Goal: Transaction & Acquisition: Purchase product/service

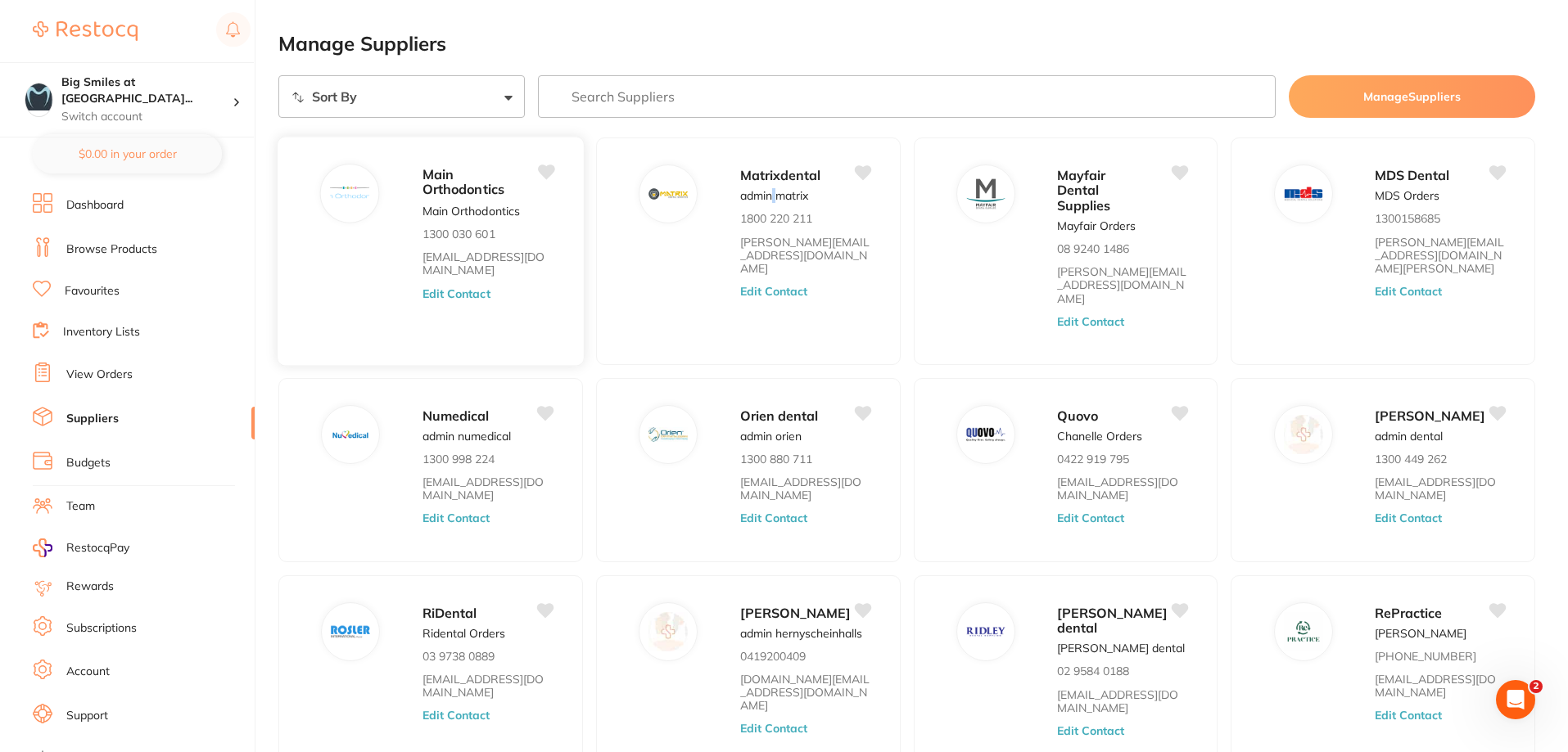
scroll to position [21, 0]
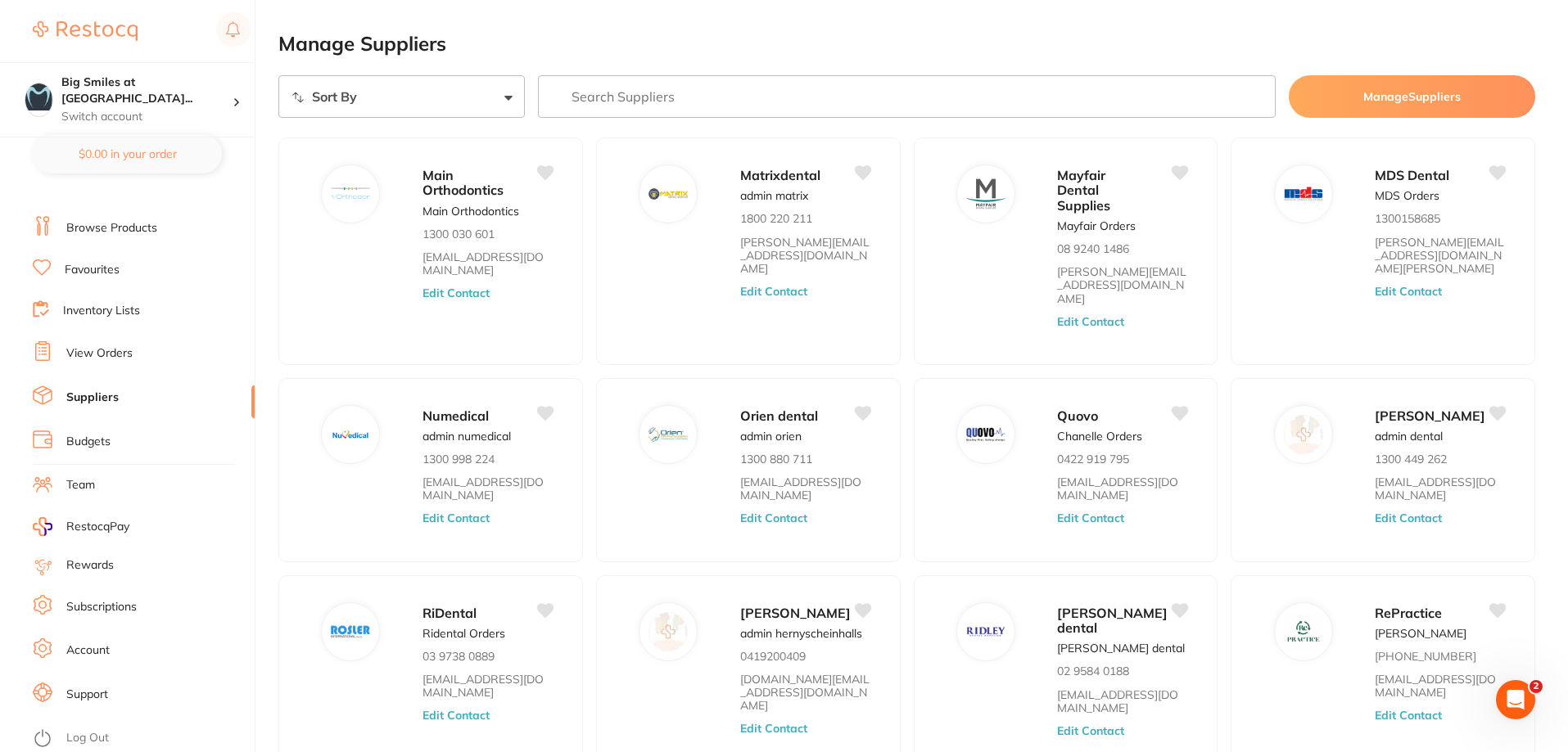
click at [94, 260] on li "Favourites" at bounding box center [144, 270] width 222 height 21
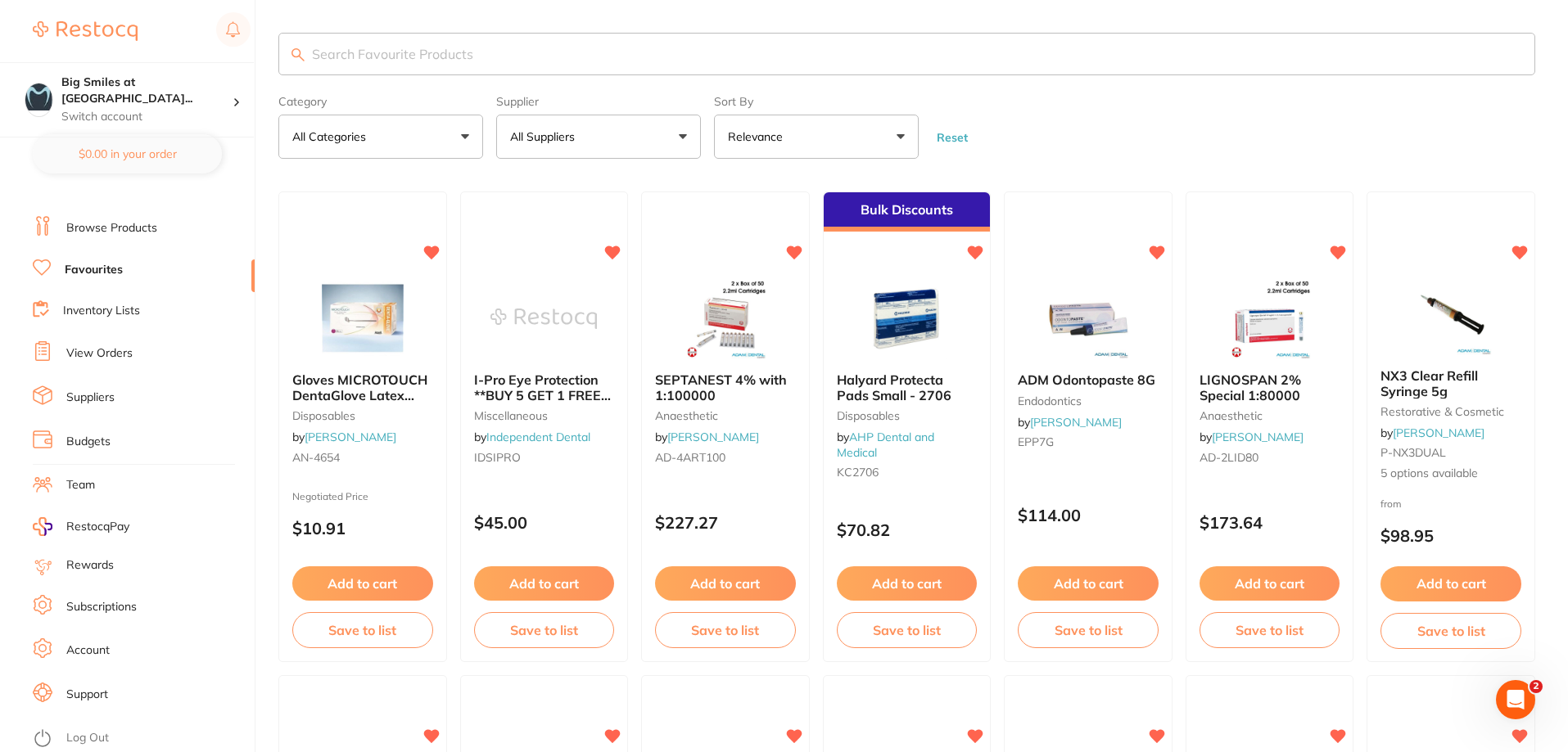
click at [415, 61] on input "search" at bounding box center [907, 54] width 1256 height 43
type input "endodontic"
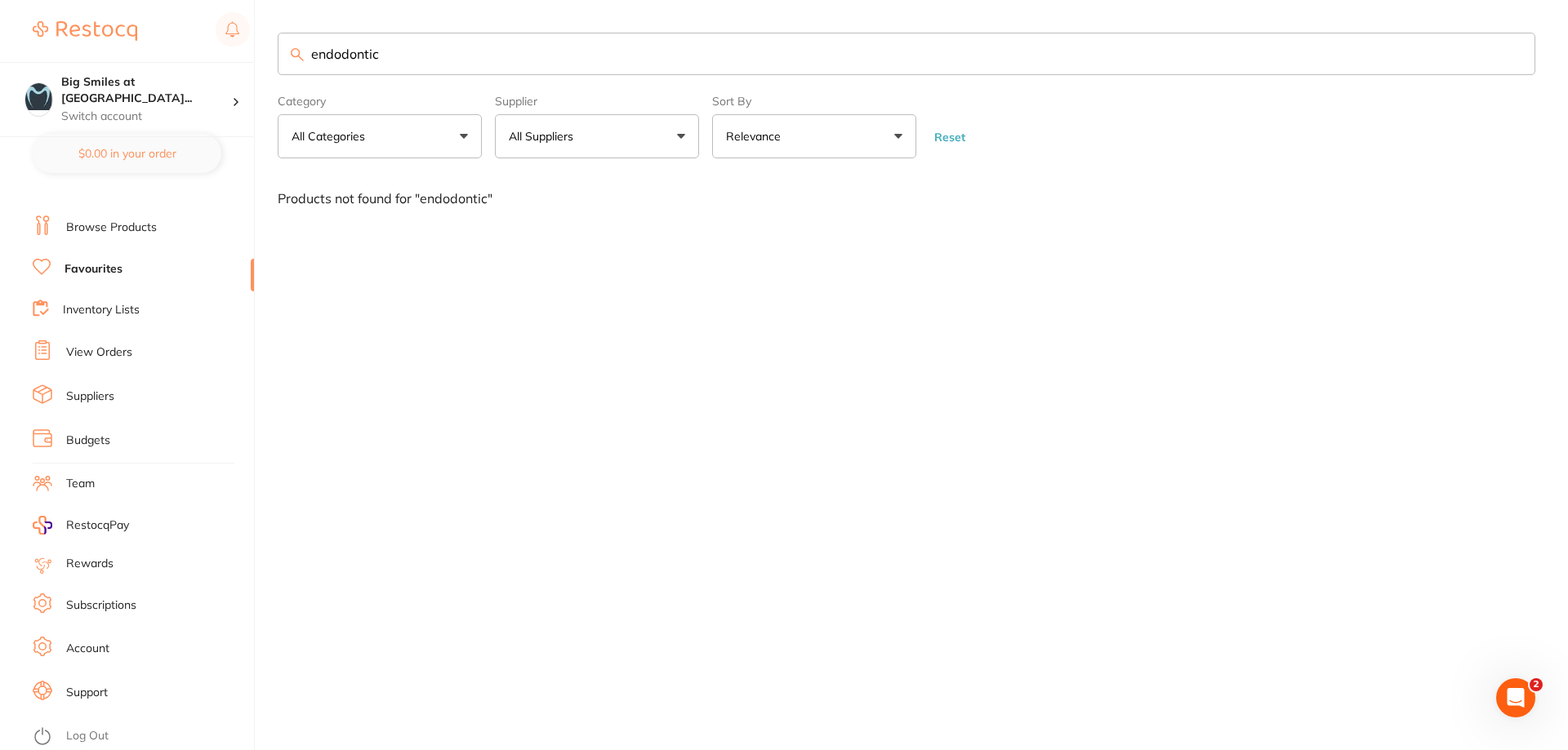
click at [90, 223] on link "Browse Products" at bounding box center [111, 227] width 91 height 16
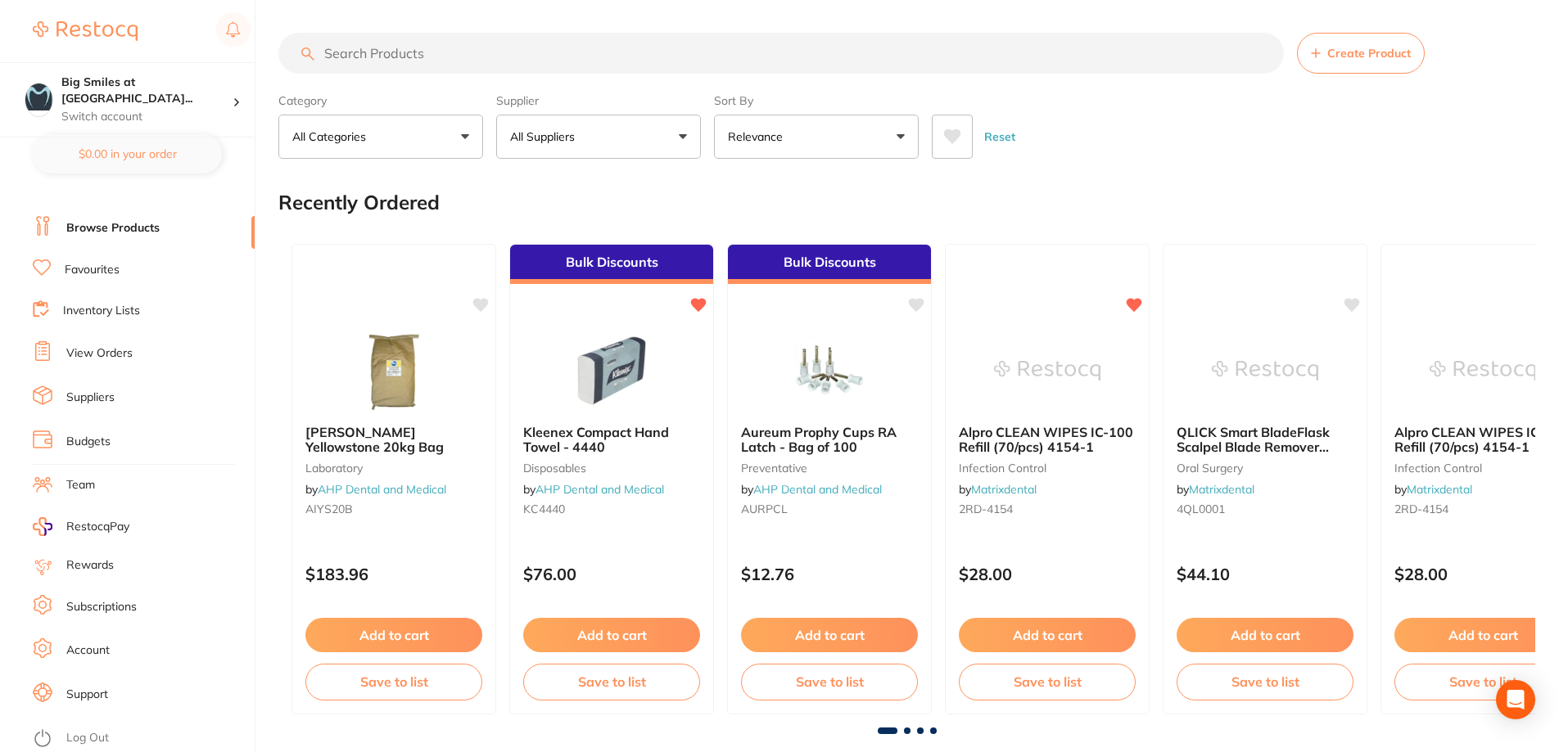
click at [385, 57] on input "search" at bounding box center [781, 53] width 1005 height 41
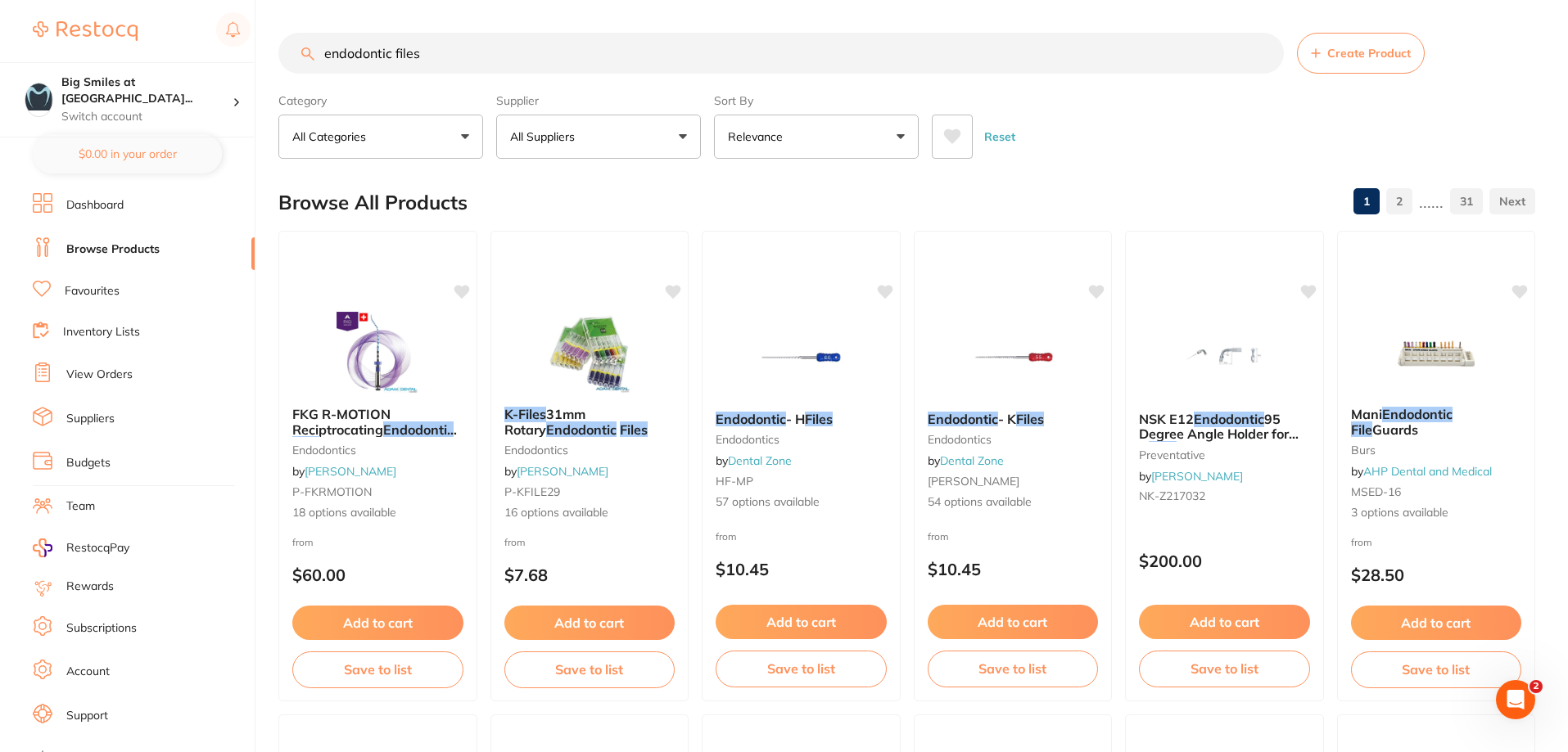
drag, startPoint x: 355, startPoint y: 58, endPoint x: 37, endPoint y: 58, distance: 318.0
click at [37, 58] on div "$341.42 Big Smiles at [GEOGRAPHIC_DATA]... Switch account Big Smiles at [GEOGRA…" at bounding box center [784, 376] width 1568 height 752
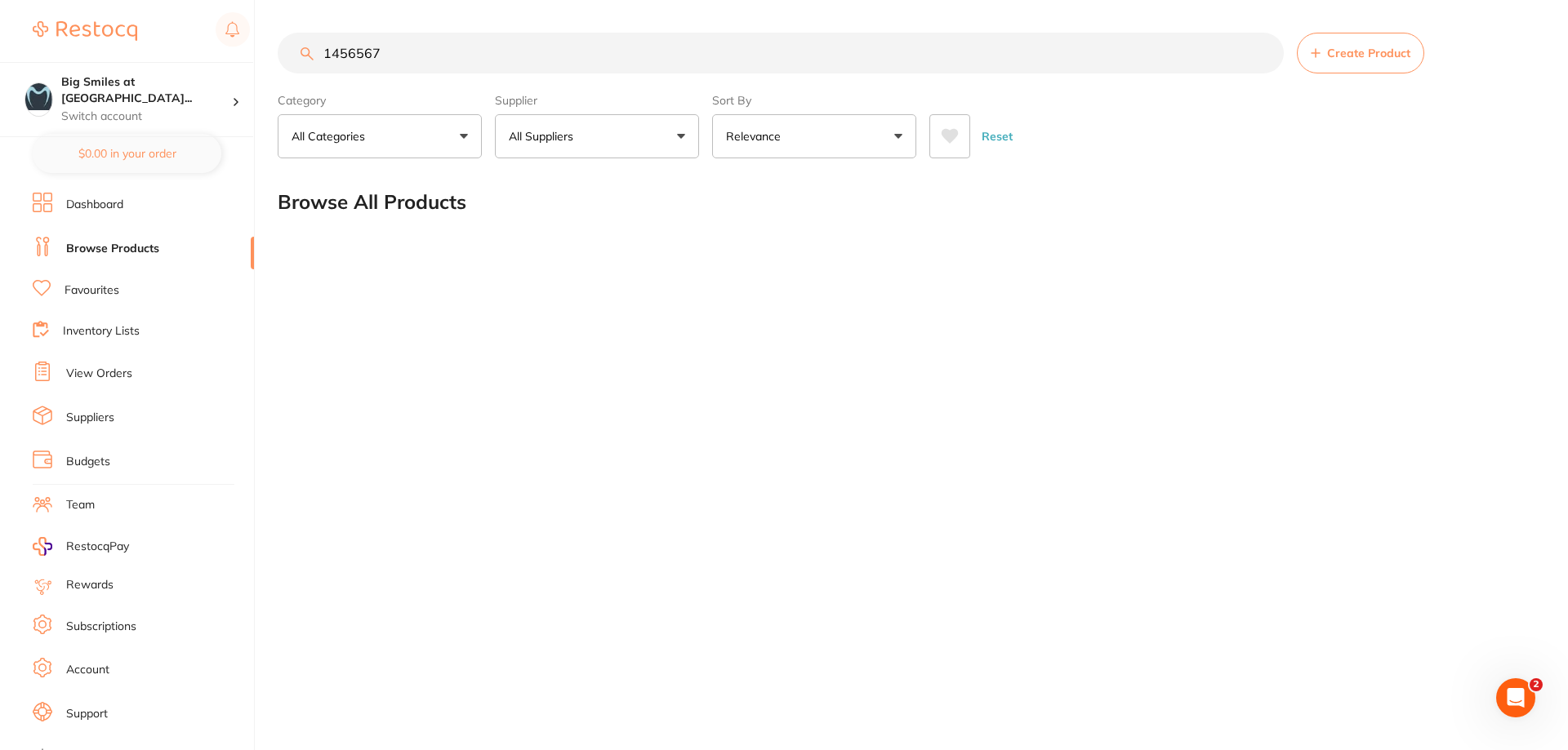
type input "1456567"
drag, startPoint x: 416, startPoint y: 61, endPoint x: 169, endPoint y: 53, distance: 247.1
click at [169, 53] on div "$341.42 Big Smiles at [GEOGRAPHIC_DATA]... Switch account Big Smiles at [GEOGRA…" at bounding box center [784, 375] width 1568 height 750
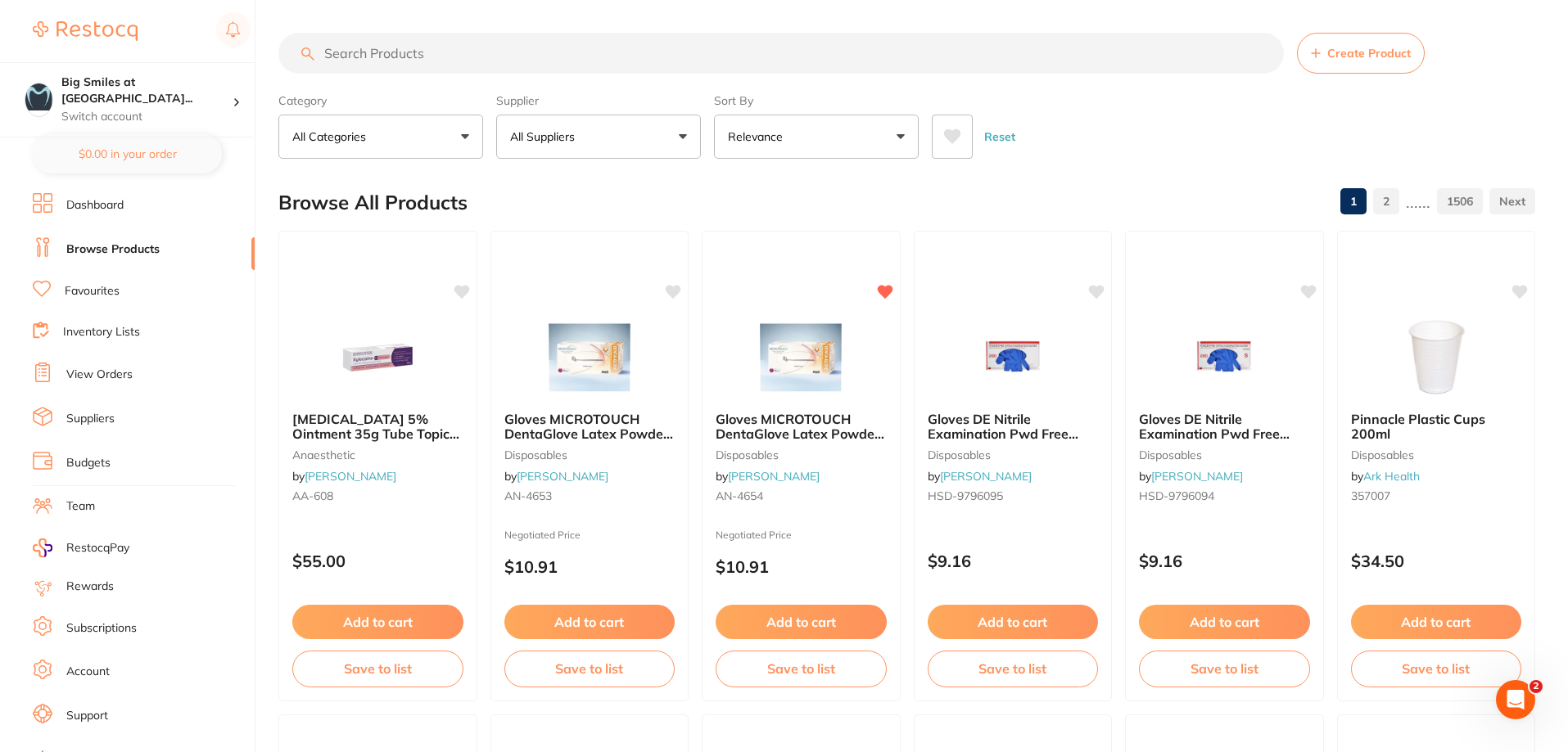
click at [382, 54] on input "search" at bounding box center [781, 53] width 1005 height 41
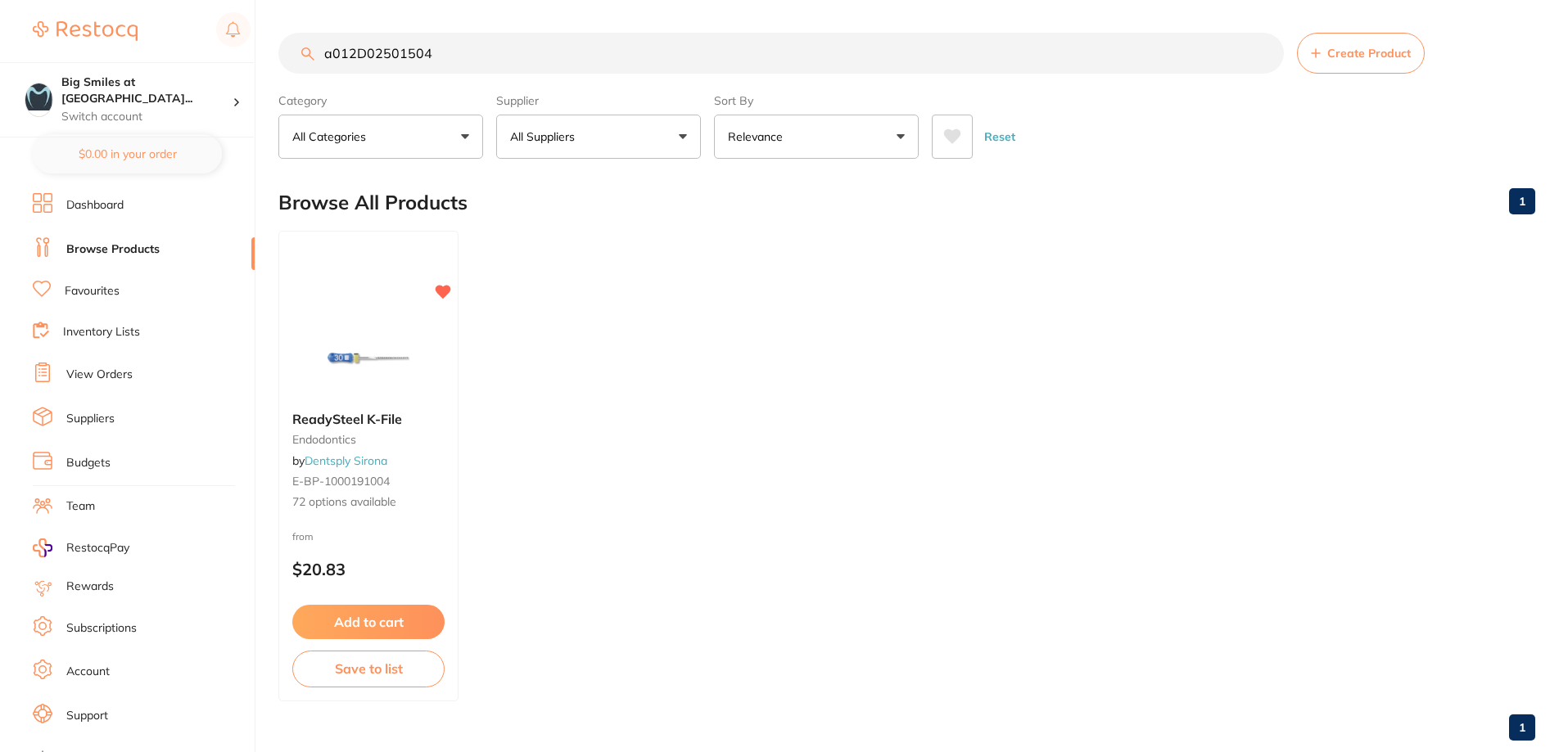
type input "a012D02501504"
click at [382, 419] on span "ReadySteel K-File" at bounding box center [348, 418] width 110 height 16
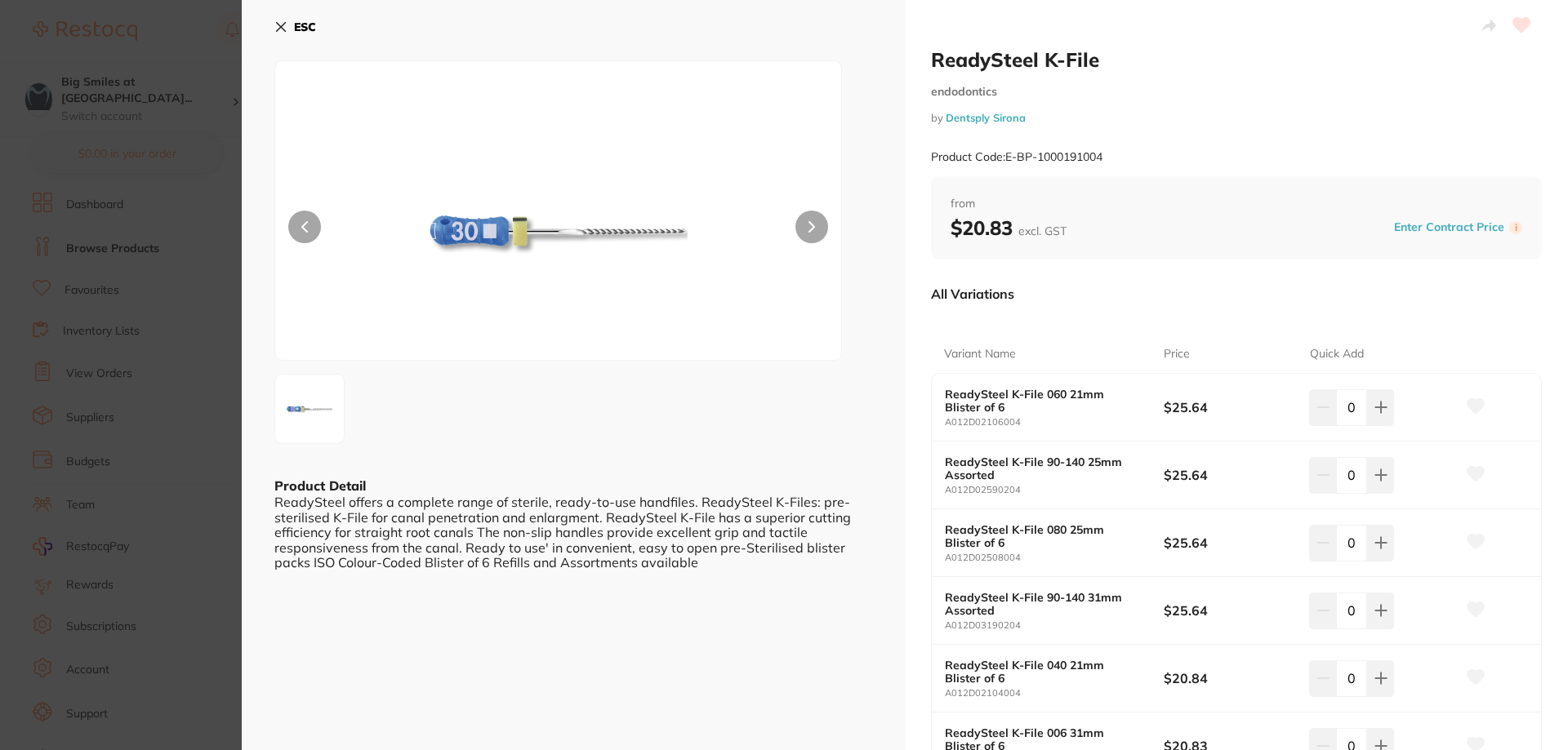
click at [281, 24] on icon at bounding box center [280, 26] width 13 height 13
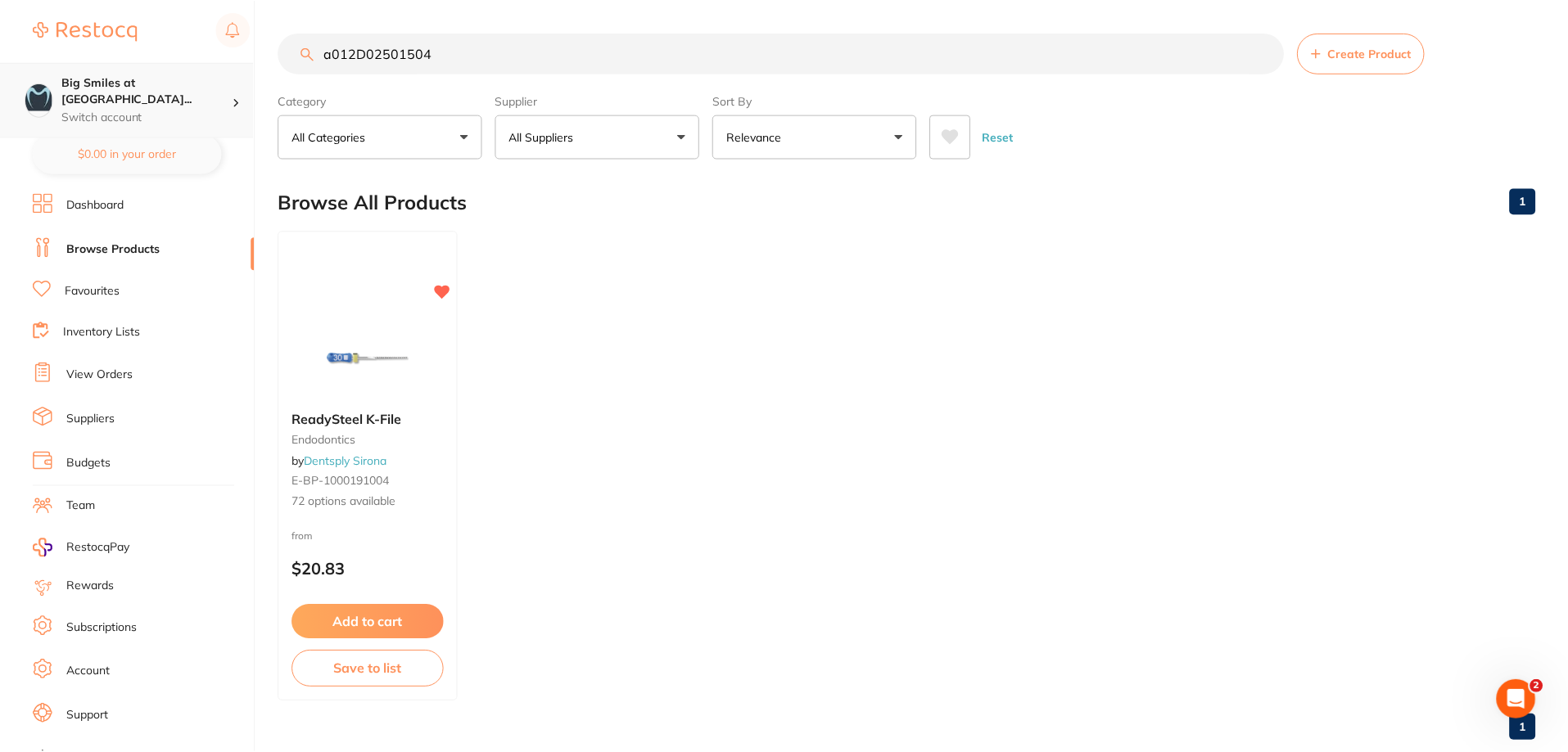
scroll to position [1, 0]
